Goal: Information Seeking & Learning: Check status

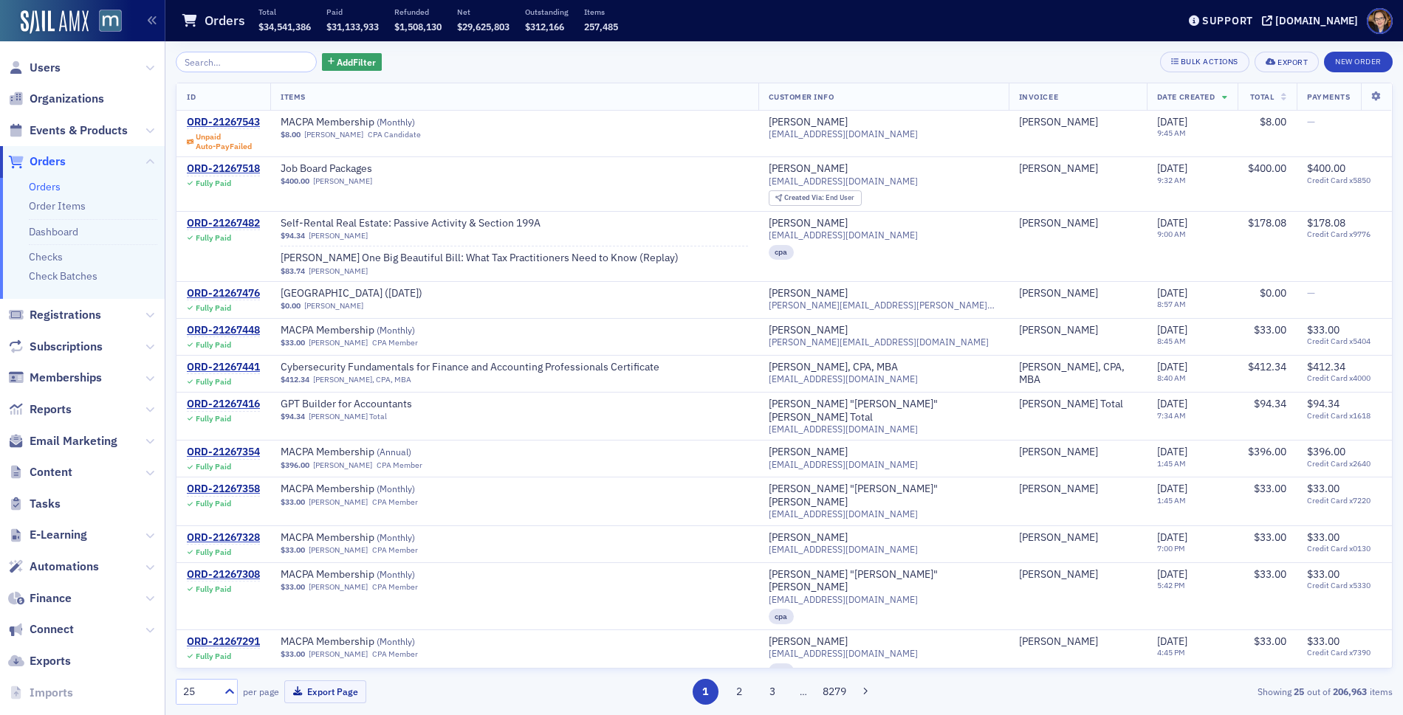
click at [52, 157] on span "Orders" at bounding box center [48, 162] width 36 height 16
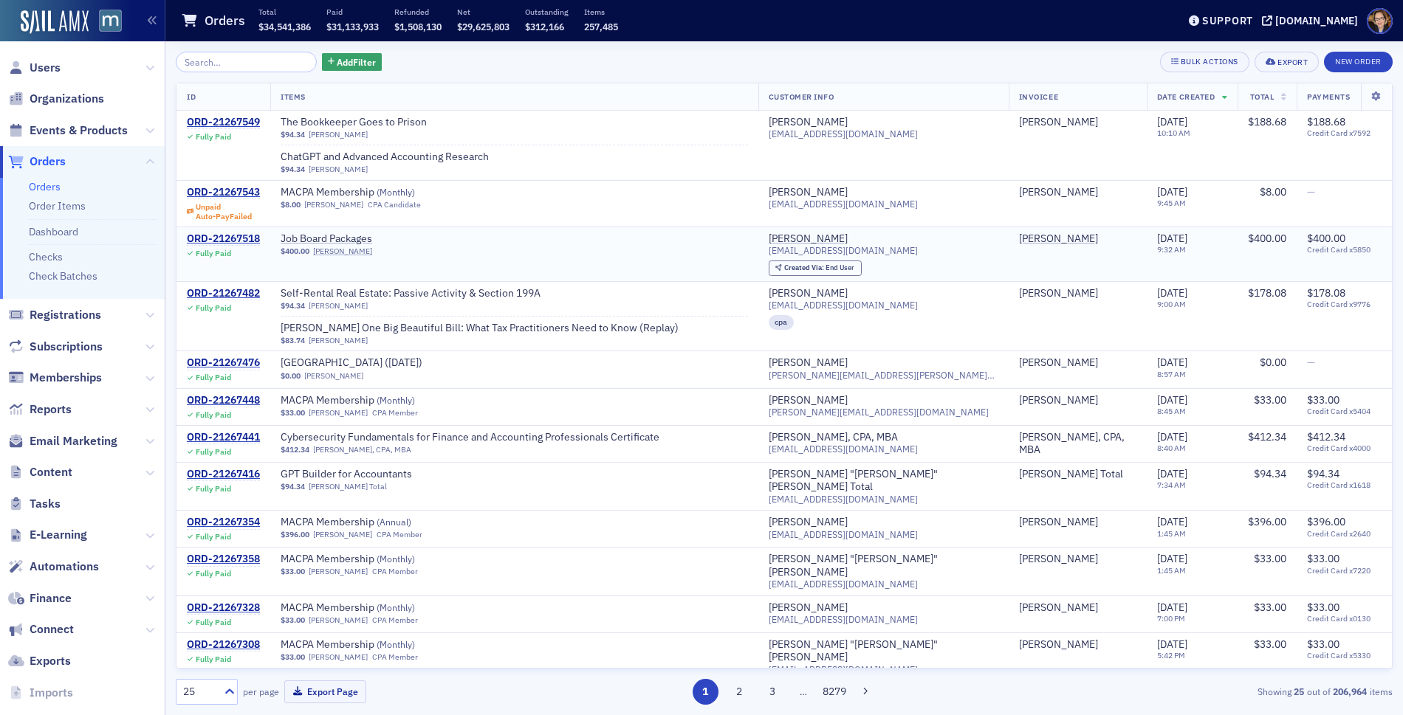
click at [478, 233] on div "Job Board Packages" at bounding box center [514, 240] width 467 height 14
click at [439, 235] on span "Job Board Packages" at bounding box center [374, 239] width 186 height 13
click at [41, 157] on span "Orders" at bounding box center [48, 162] width 36 height 16
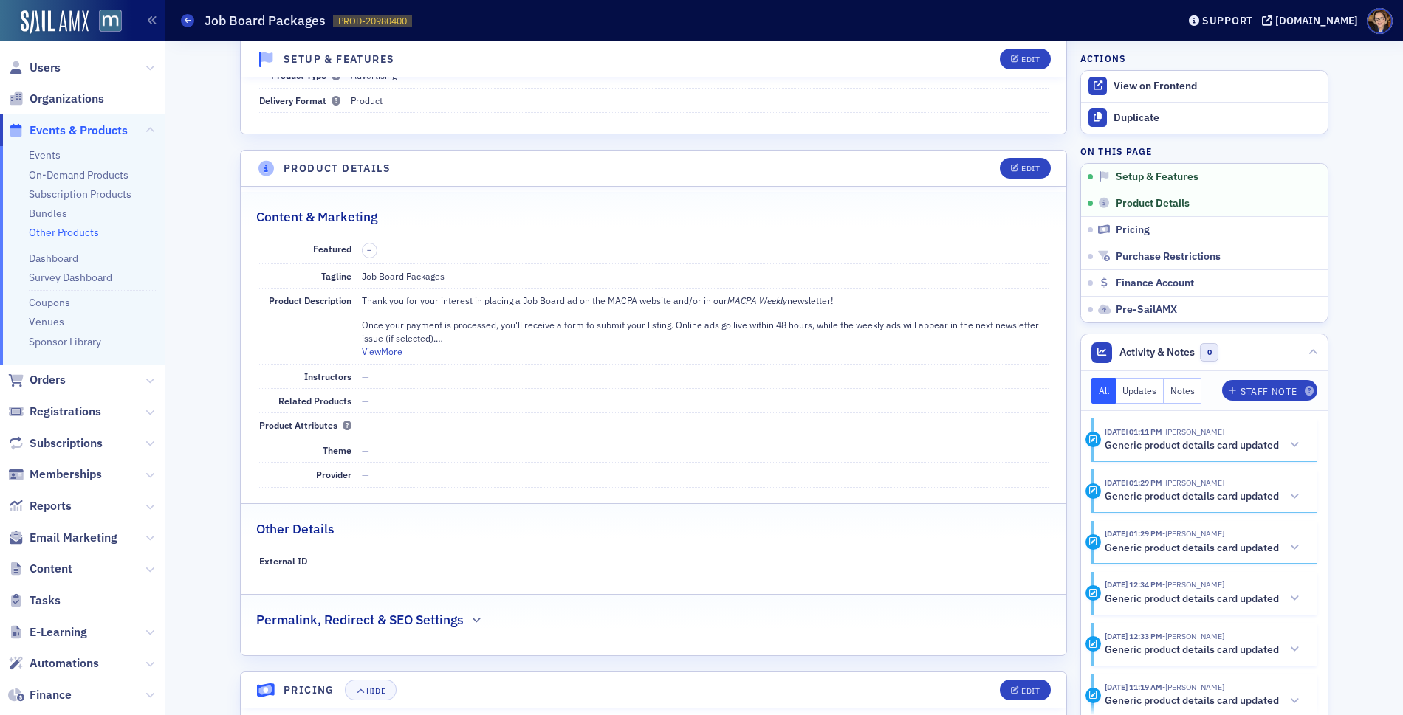
scroll to position [551, 0]
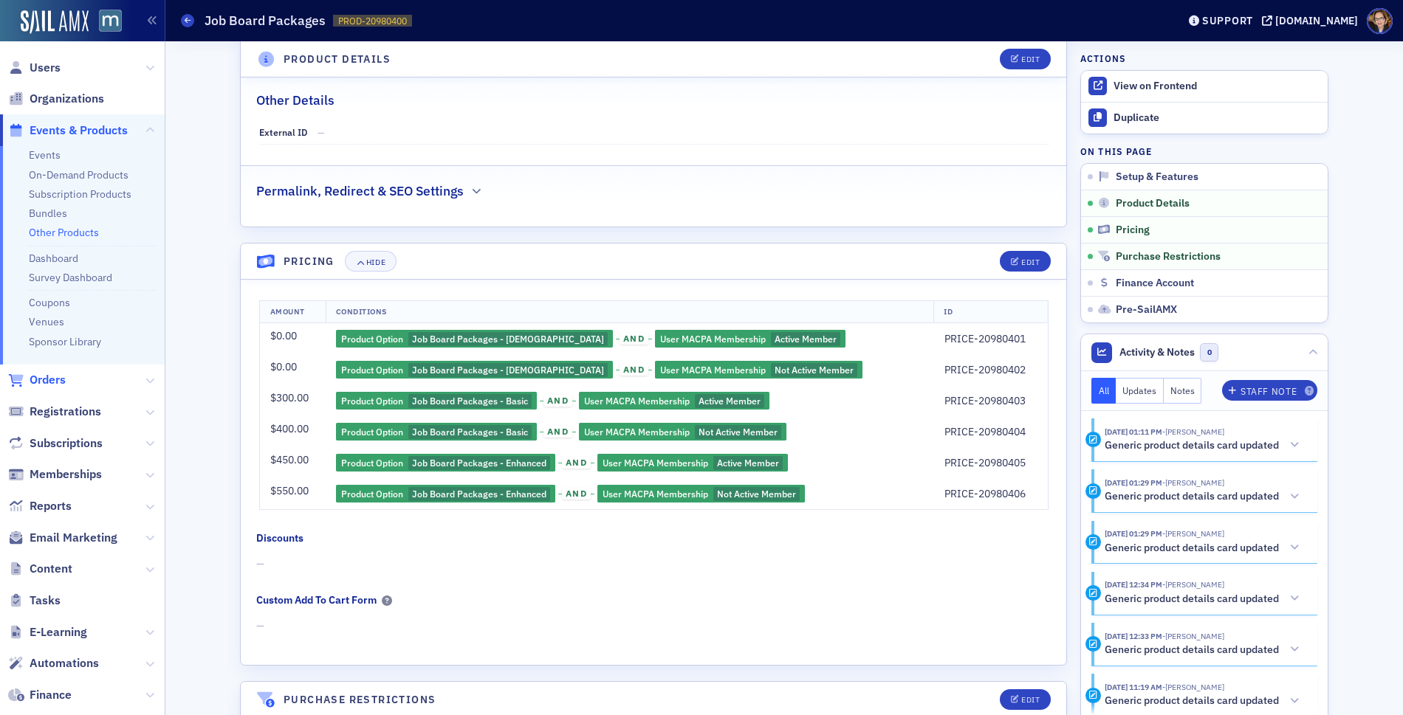
click at [42, 374] on span "Orders" at bounding box center [48, 380] width 36 height 16
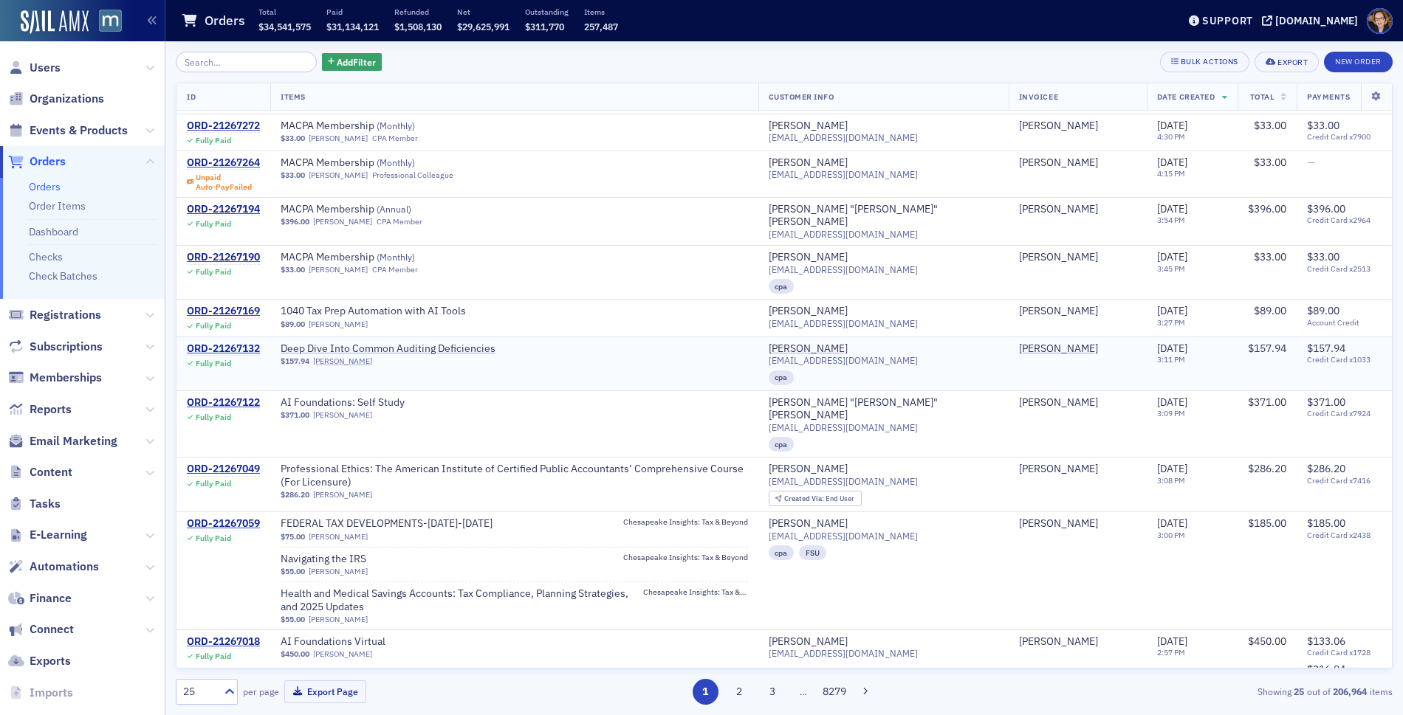
scroll to position [673, 0]
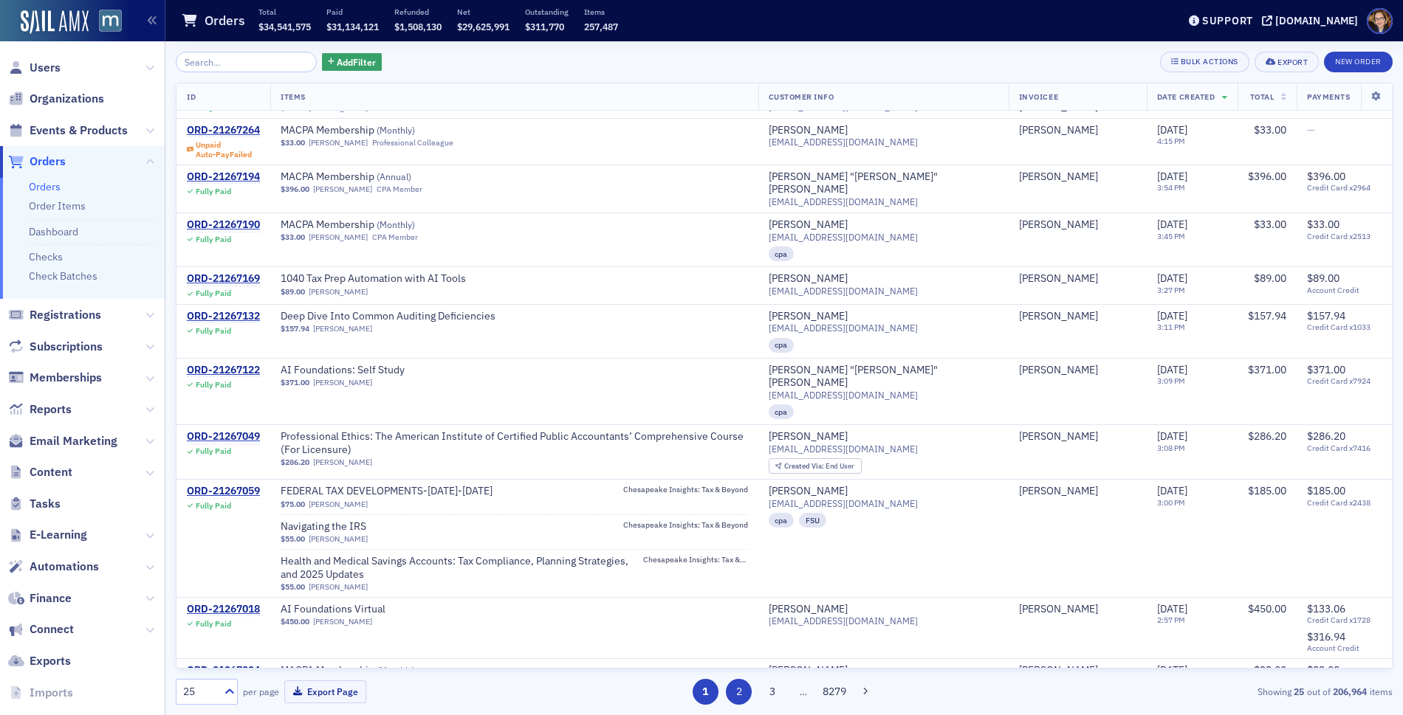
click at [742, 690] on button "2" at bounding box center [739, 692] width 26 height 26
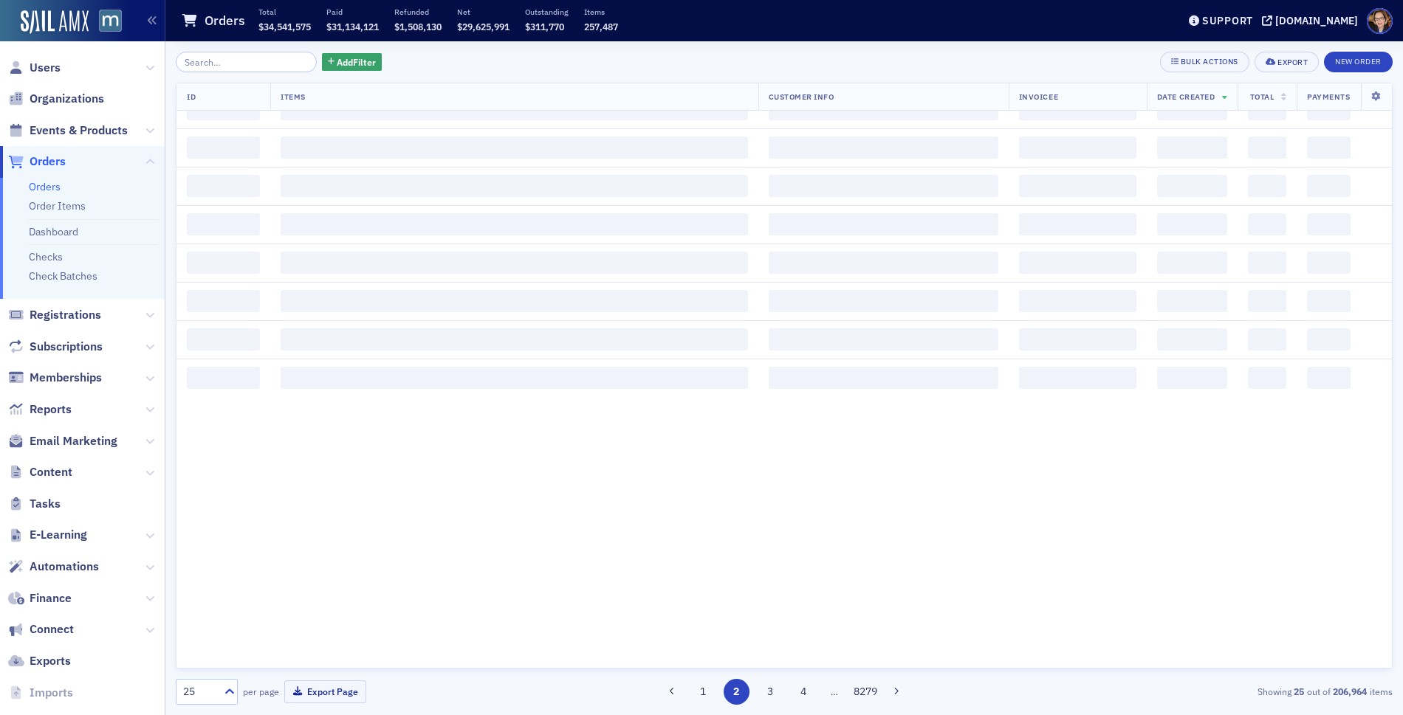
scroll to position [0, 0]
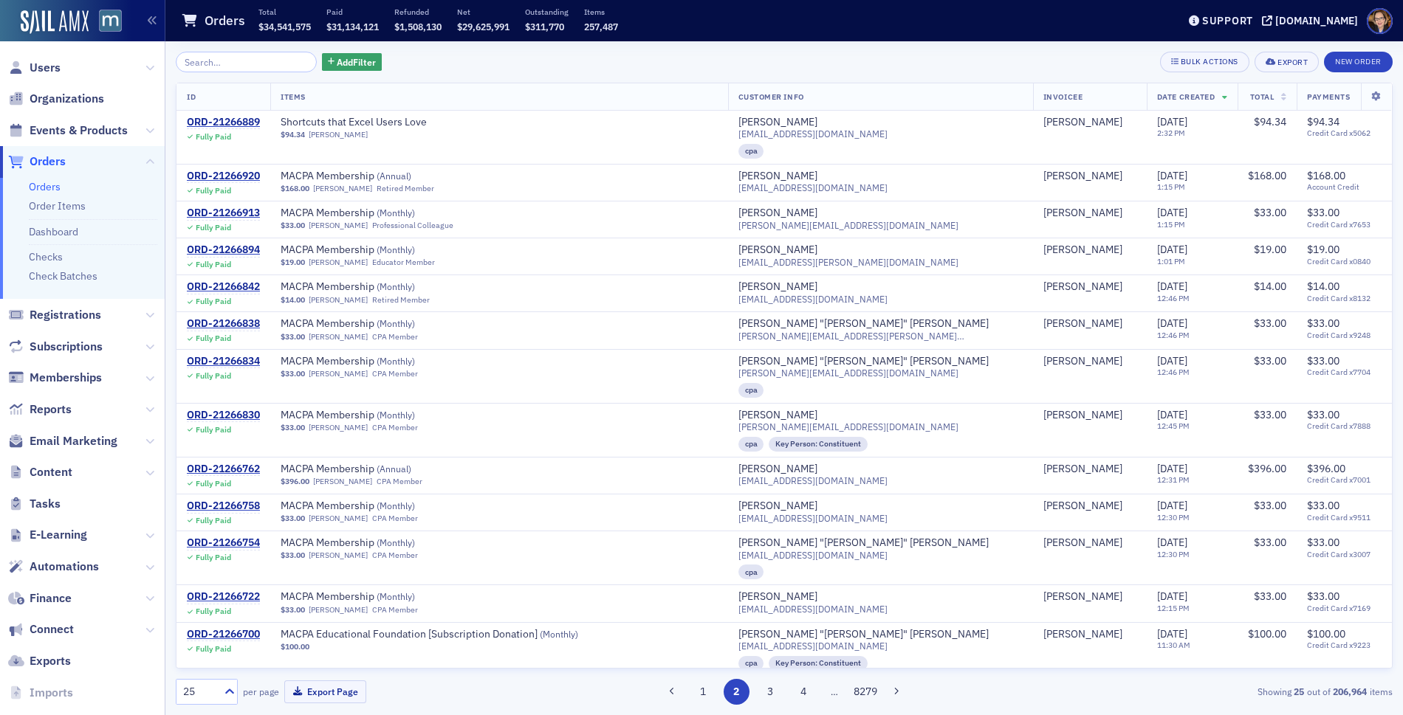
click at [48, 161] on span "Orders" at bounding box center [48, 162] width 36 height 16
